Goal: Information Seeking & Learning: Find specific fact

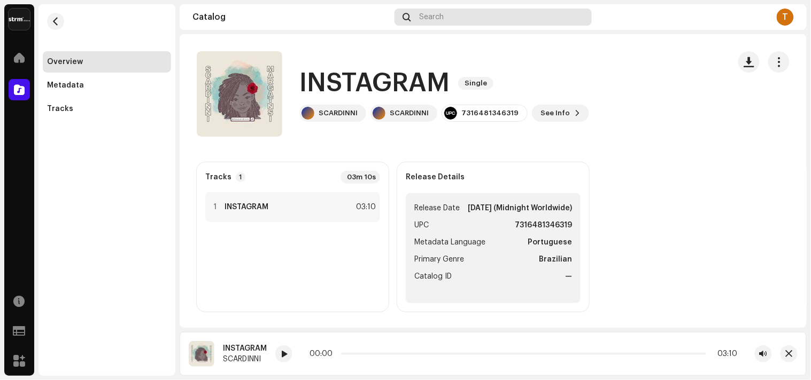
click at [428, 19] on span "Search" at bounding box center [431, 17] width 25 height 9
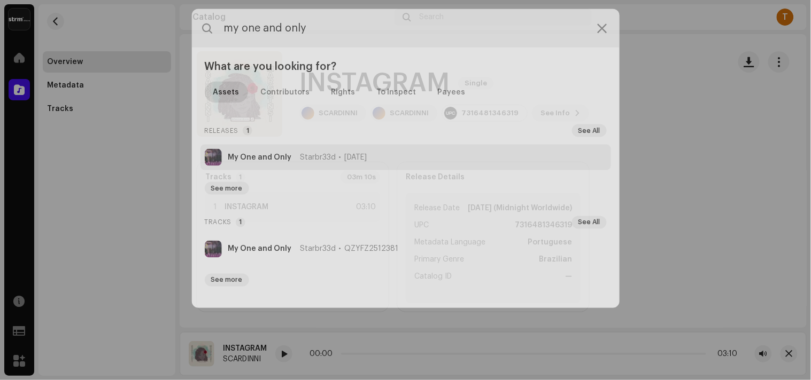
type input "my one and only"
click at [282, 150] on strong "My One and Only" at bounding box center [260, 154] width 64 height 9
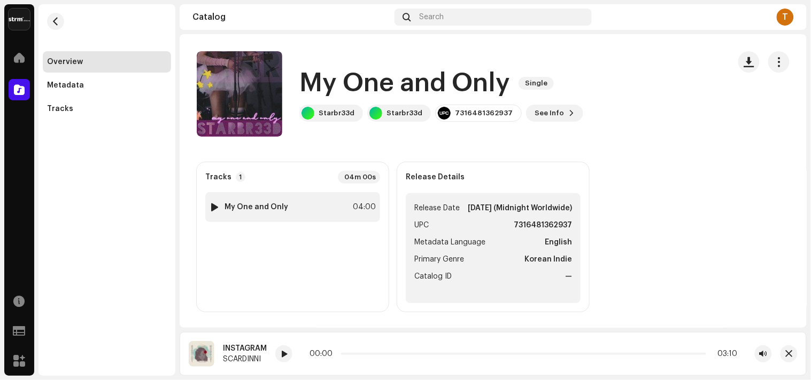
click at [214, 205] on div at bounding box center [215, 207] width 8 height 9
click at [257, 207] on strong "My One and Only" at bounding box center [256, 207] width 64 height 9
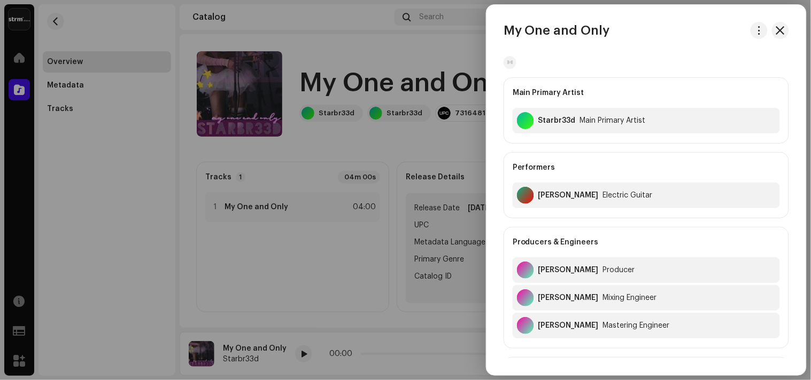
click at [308, 257] on div at bounding box center [405, 190] width 811 height 380
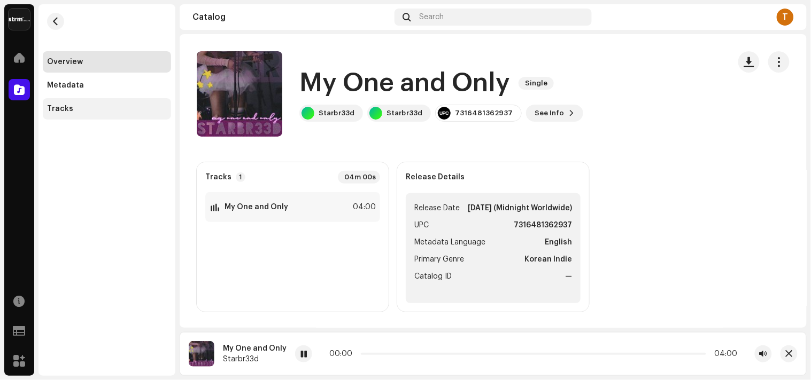
click at [81, 102] on div "Tracks" at bounding box center [107, 108] width 128 height 21
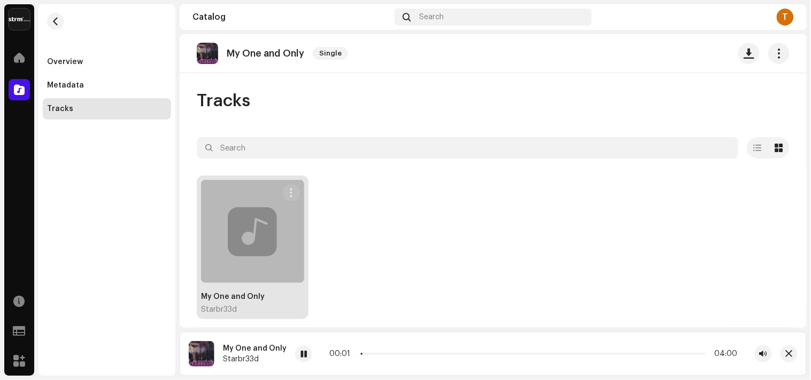
click at [281, 253] on div at bounding box center [252, 231] width 103 height 103
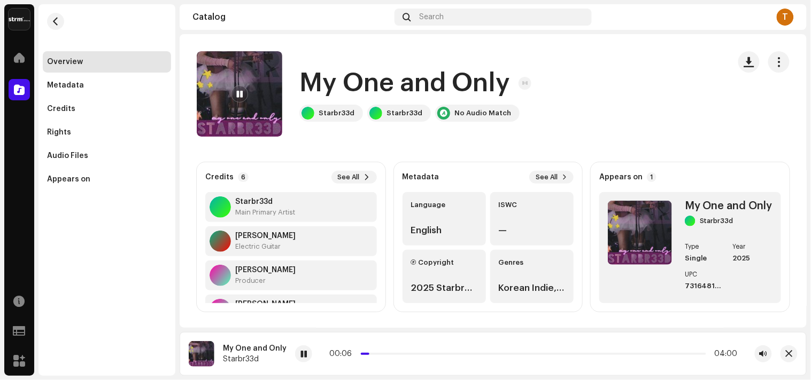
click at [550, 131] on div "My One and Only Starbr33d Starbr33d No Audio Match" at bounding box center [459, 94] width 524 height 86
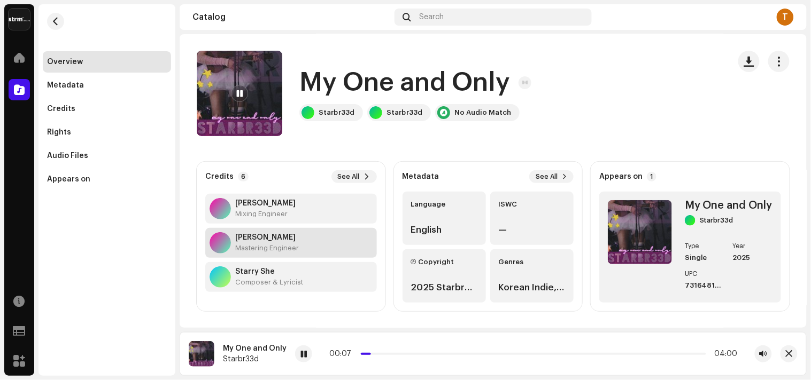
scroll to position [103, 0]
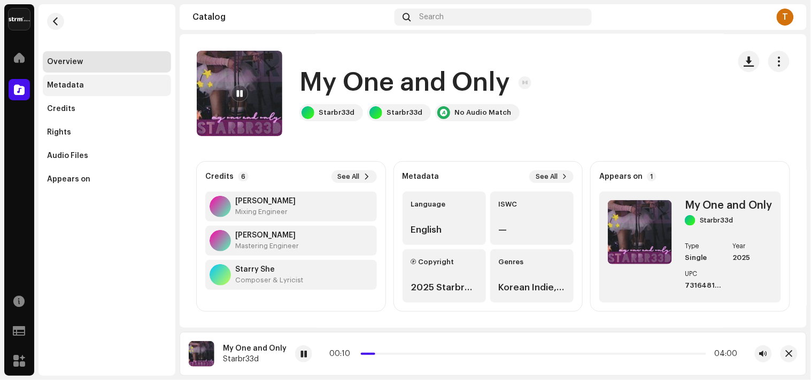
click at [79, 88] on div "Metadata" at bounding box center [65, 85] width 37 height 9
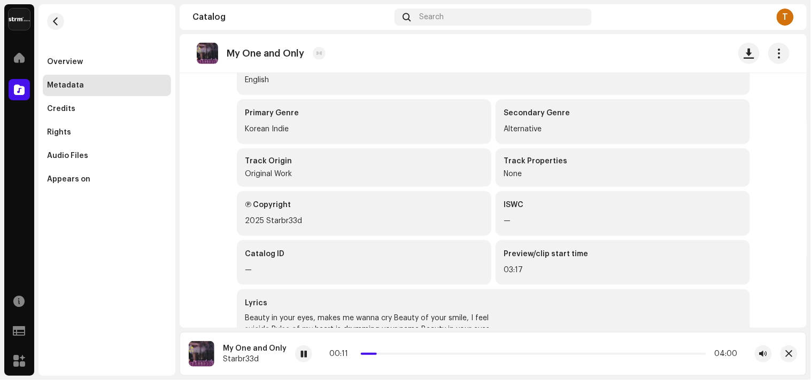
scroll to position [330, 0]
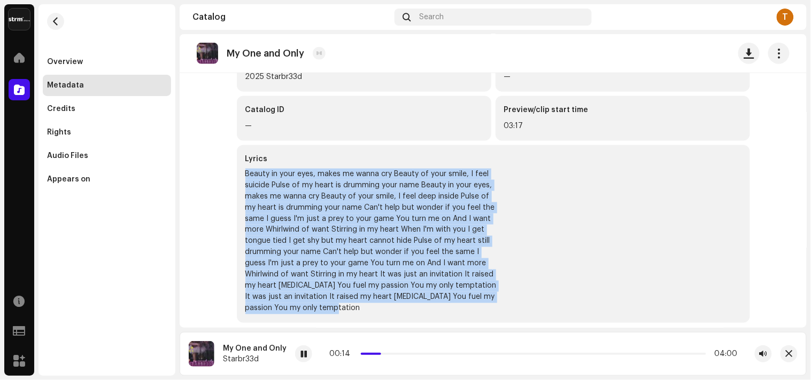
drag, startPoint x: 504, startPoint y: 296, endPoint x: 222, endPoint y: 170, distance: 308.8
click at [222, 170] on div "Metadata Track Title My One and Only Title Version — Title Localization — Langu…" at bounding box center [493, 51] width 547 height 580
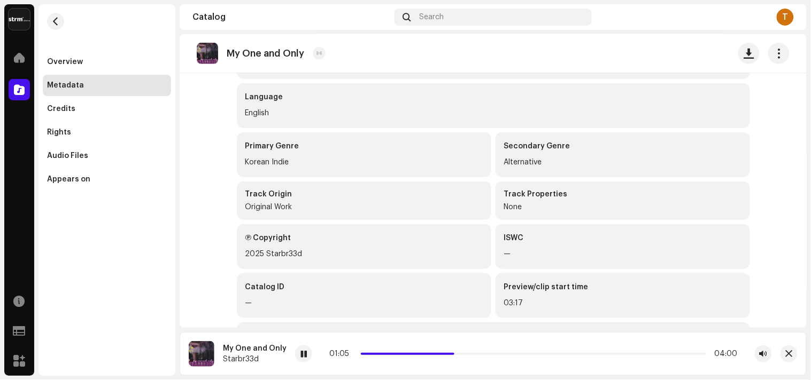
scroll to position [33, 0]
